Goal: Information Seeking & Learning: Check status

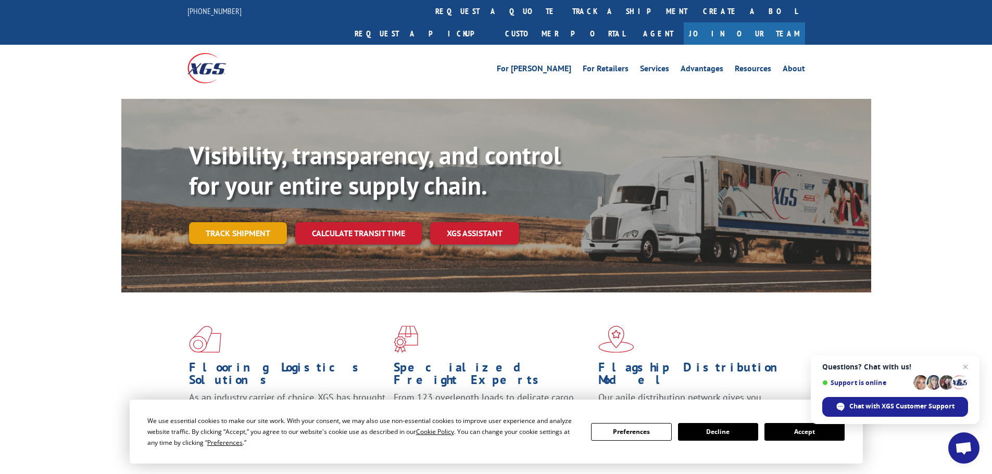
click at [242, 222] on link "Track shipment" at bounding box center [238, 233] width 98 height 22
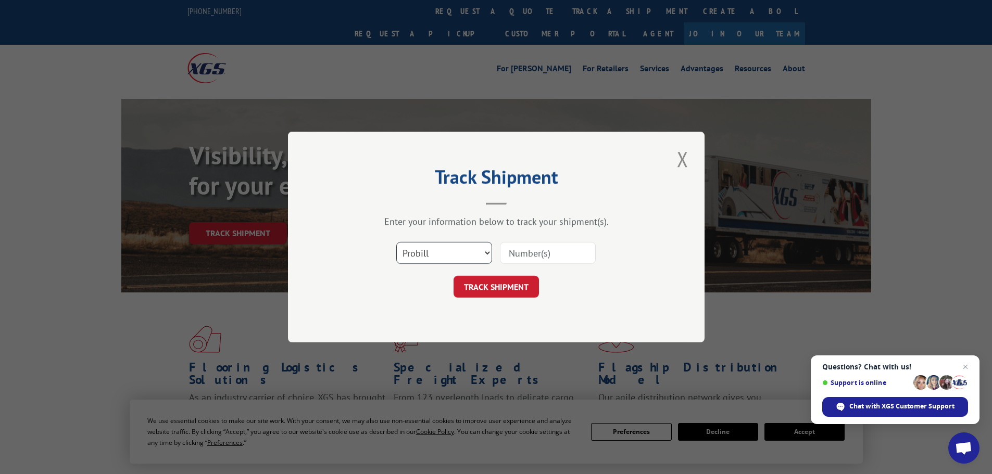
click at [451, 257] on select "Select category... Probill BOL PO" at bounding box center [444, 253] width 96 height 22
select select "bol"
click at [396, 242] on select "Select category... Probill BOL PO" at bounding box center [444, 253] width 96 height 22
click at [542, 257] on input at bounding box center [548, 253] width 96 height 22
type input "2821072"
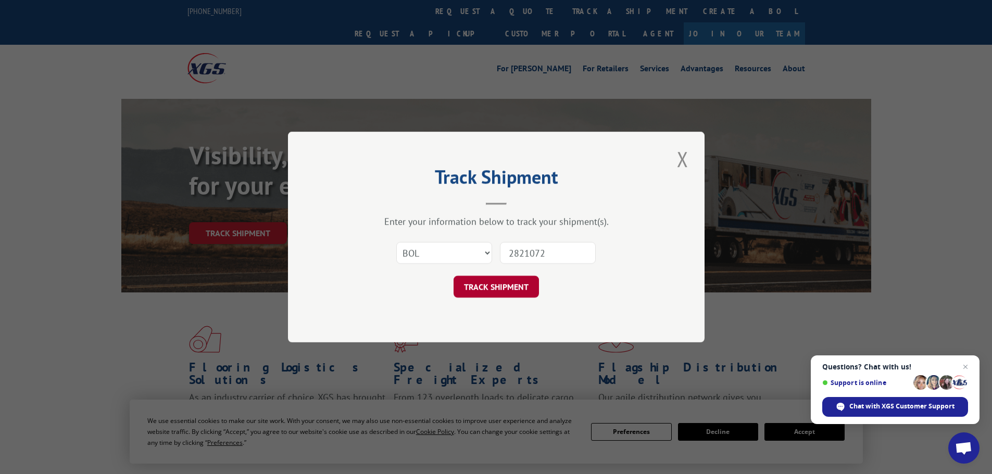
click at [502, 289] on button "TRACK SHIPMENT" at bounding box center [496, 287] width 85 height 22
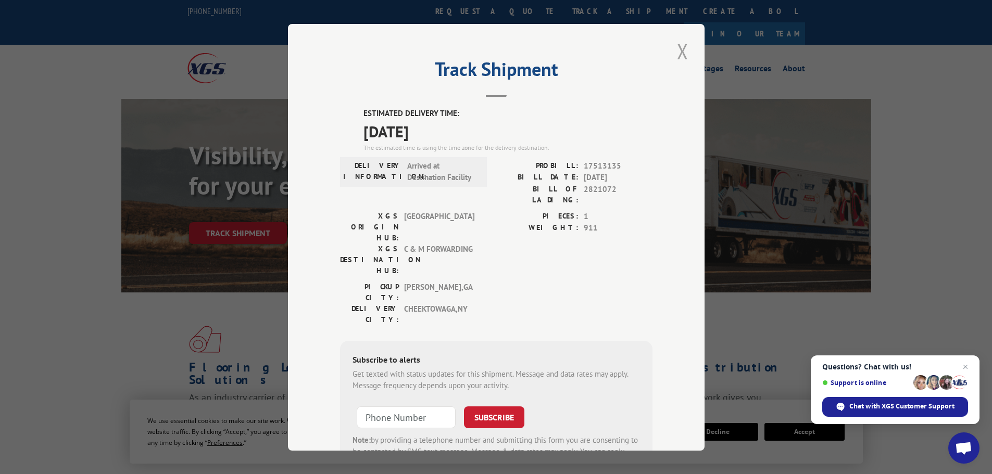
click at [679, 49] on button "Close modal" at bounding box center [683, 51] width 18 height 29
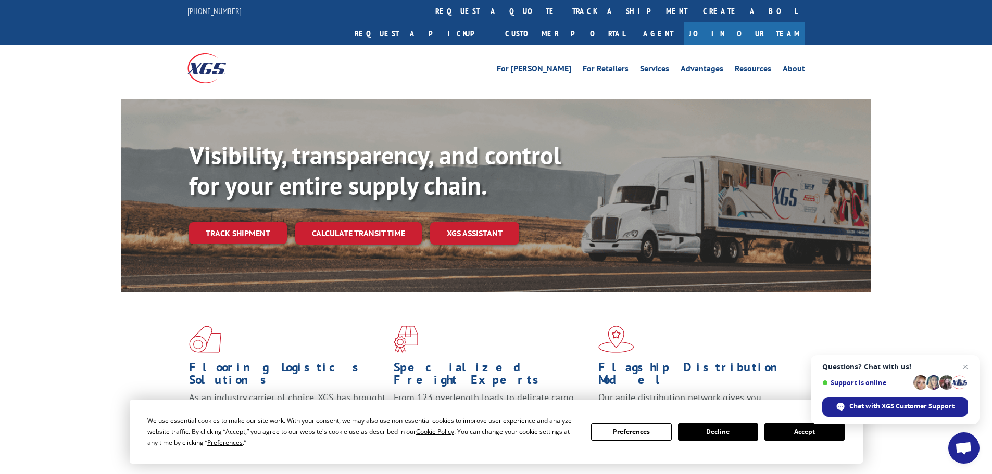
click at [930, 66] on div "For [PERSON_NAME] For Retailers Services Advantages Resources About For [PERSON…" at bounding box center [496, 68] width 992 height 46
